Goal: Transaction & Acquisition: Purchase product/service

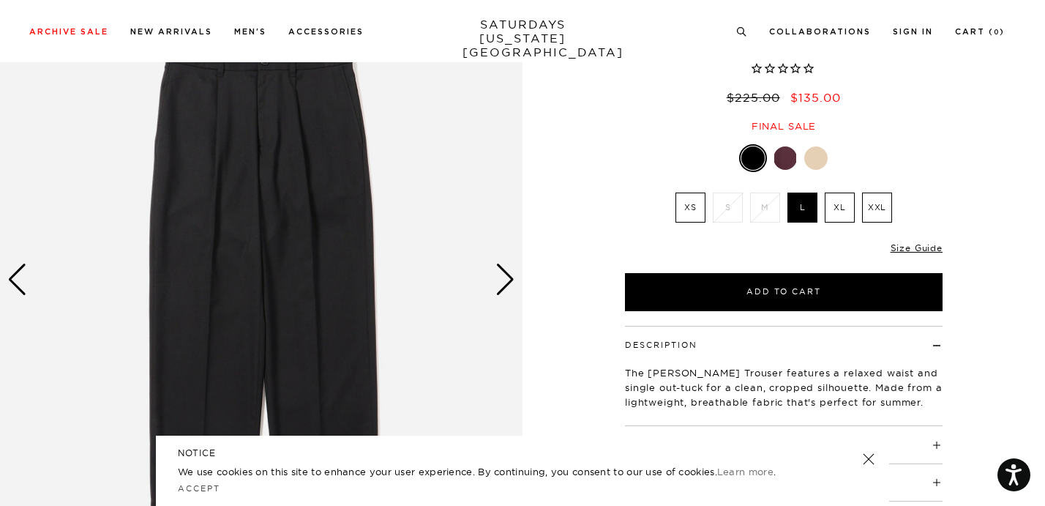
scroll to position [146, 0]
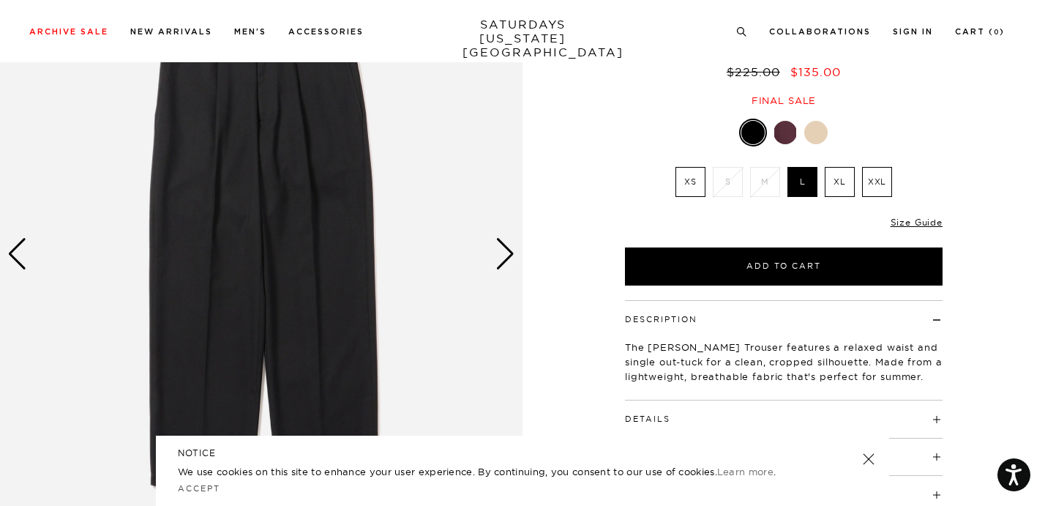
click at [512, 255] on div "Next slide" at bounding box center [505, 254] width 20 height 32
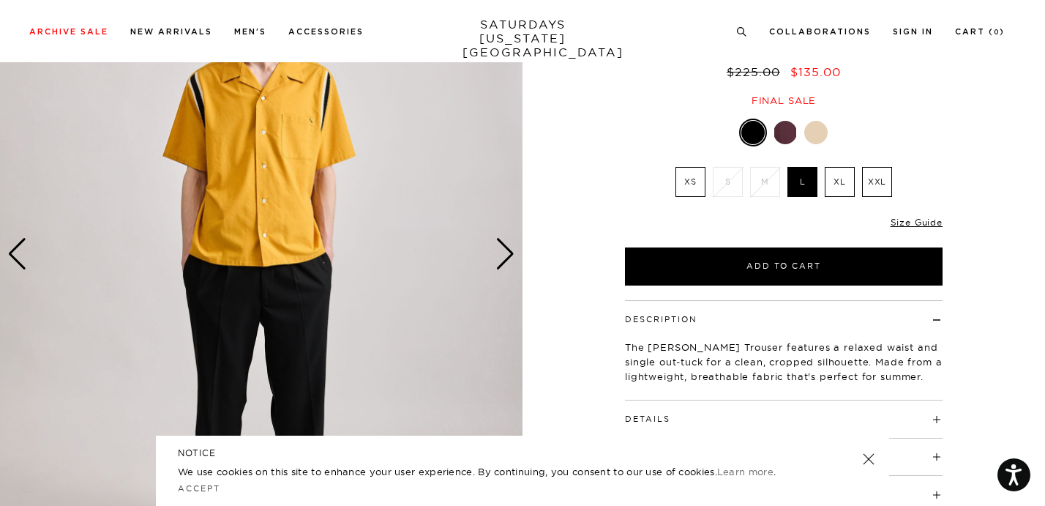
click at [512, 255] on div "Next slide" at bounding box center [505, 254] width 20 height 32
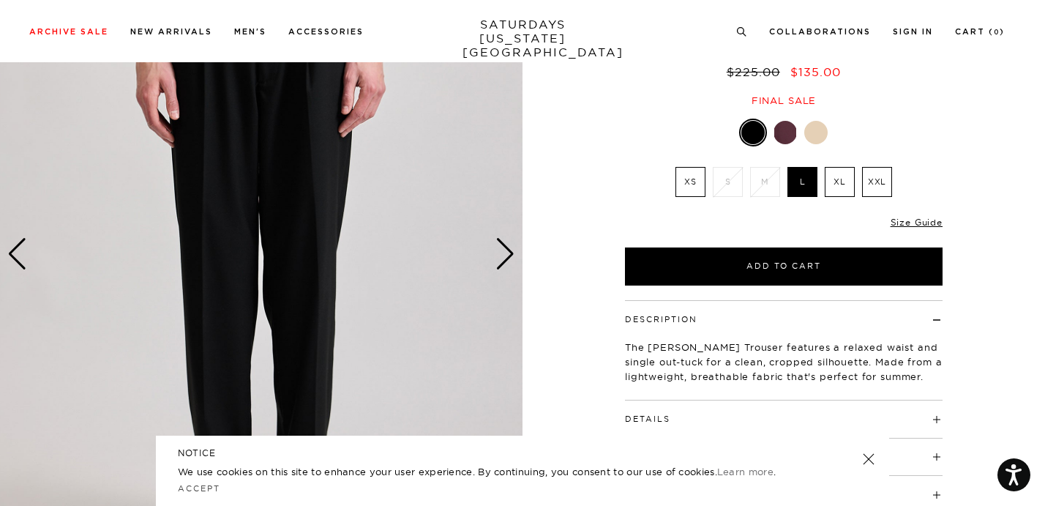
click at [512, 255] on div "Next slide" at bounding box center [505, 254] width 20 height 32
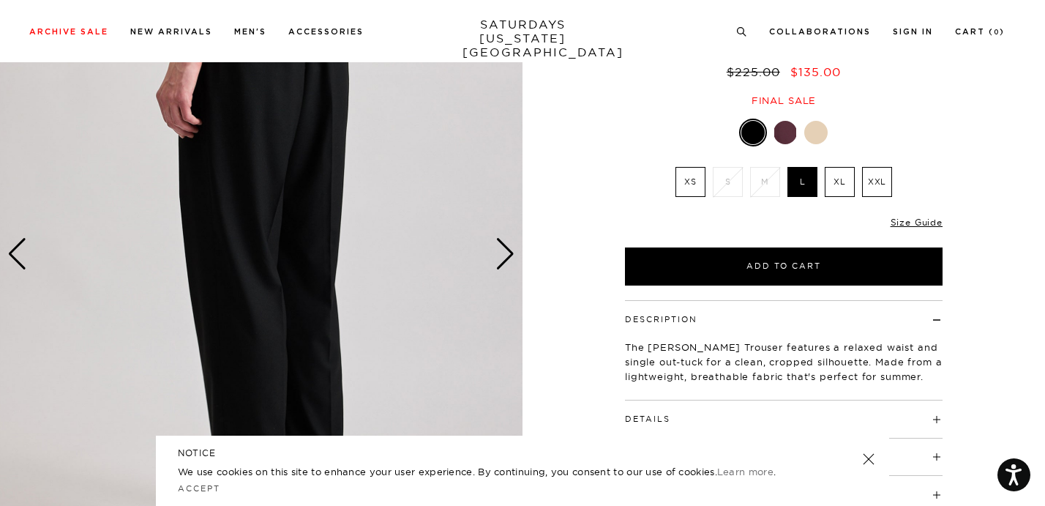
click at [512, 255] on div "Next slide" at bounding box center [505, 254] width 20 height 32
